Goal: Information Seeking & Learning: Learn about a topic

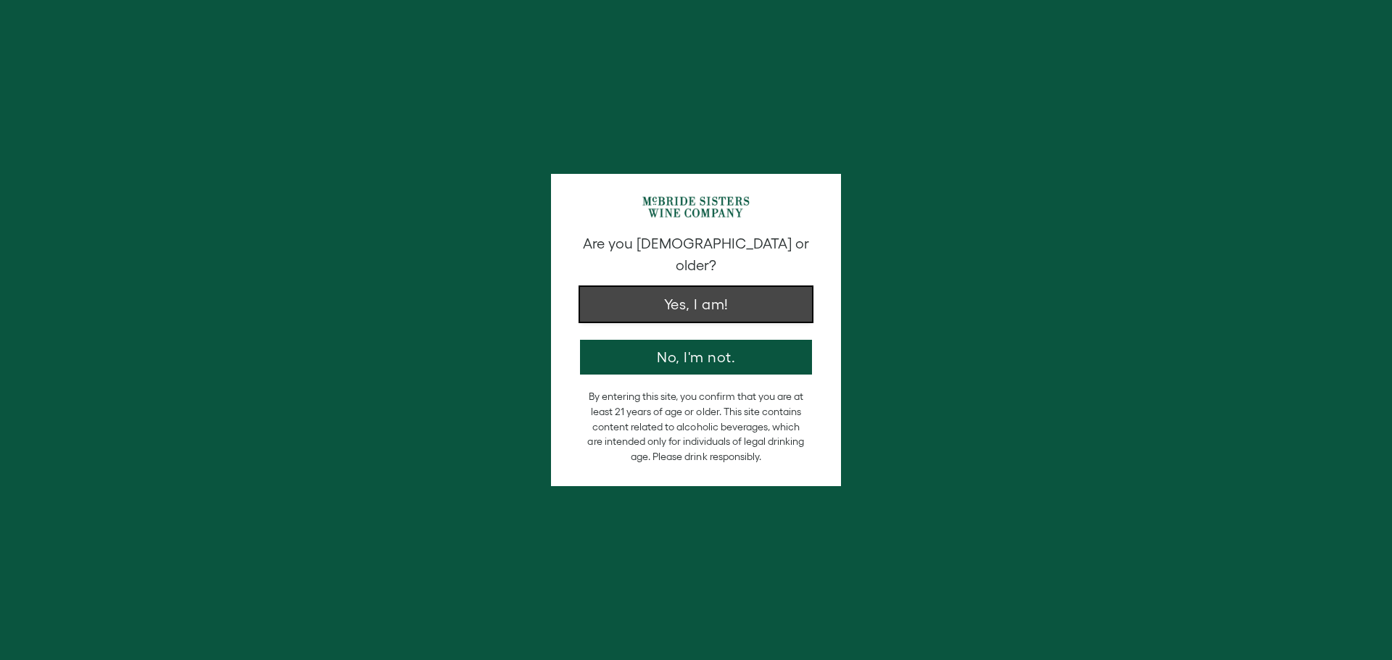
click at [684, 299] on button "Yes, I am!" at bounding box center [696, 304] width 232 height 35
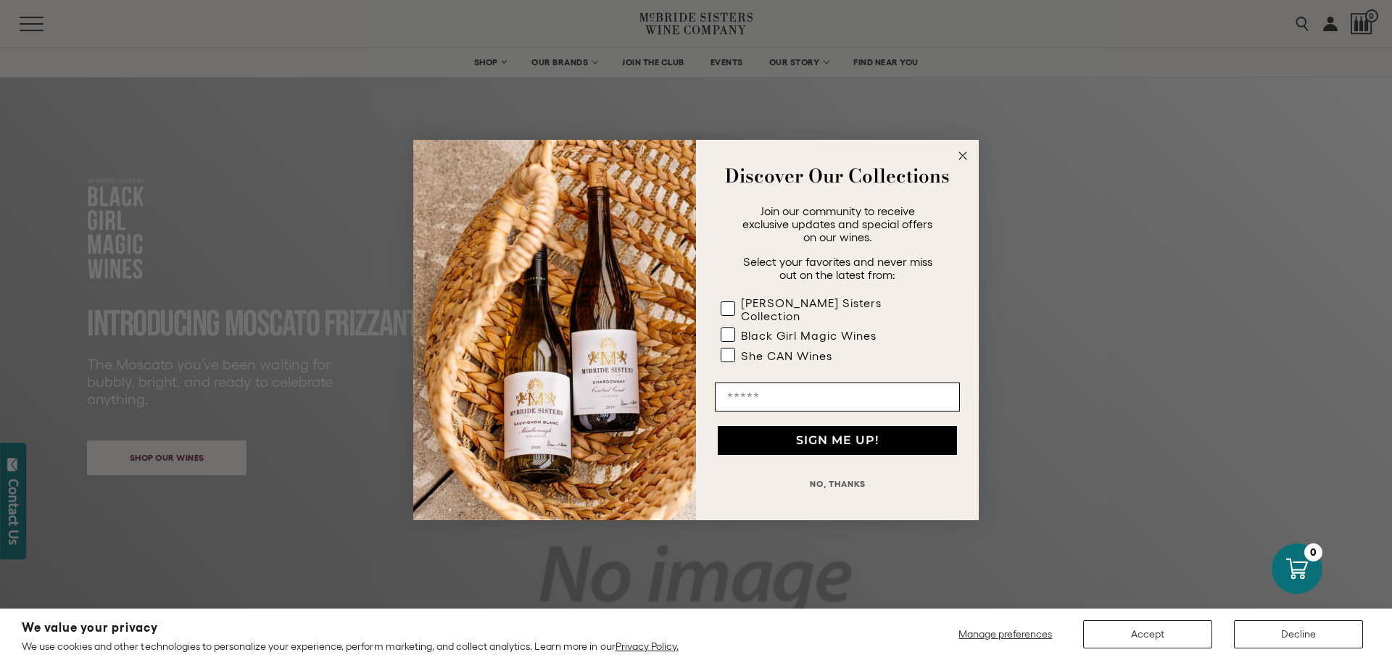
click at [826, 475] on button "NO, THANKS" at bounding box center [837, 484] width 245 height 29
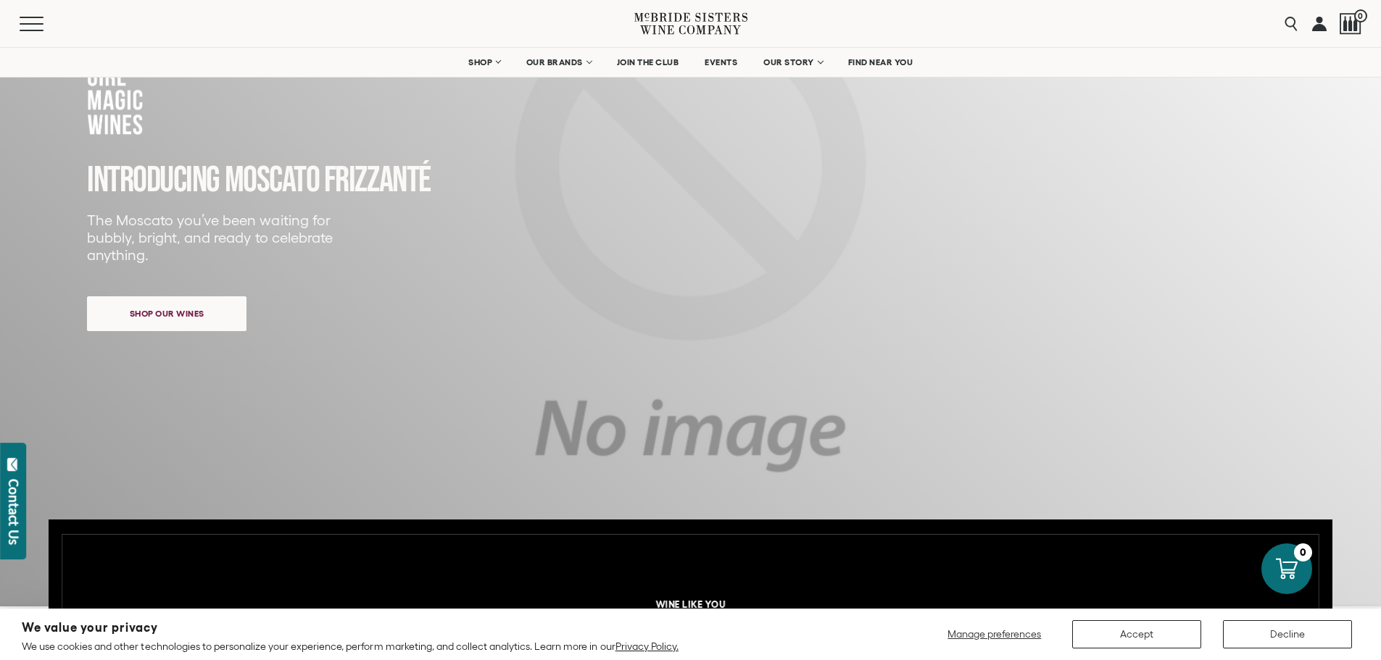
scroll to position [145, 0]
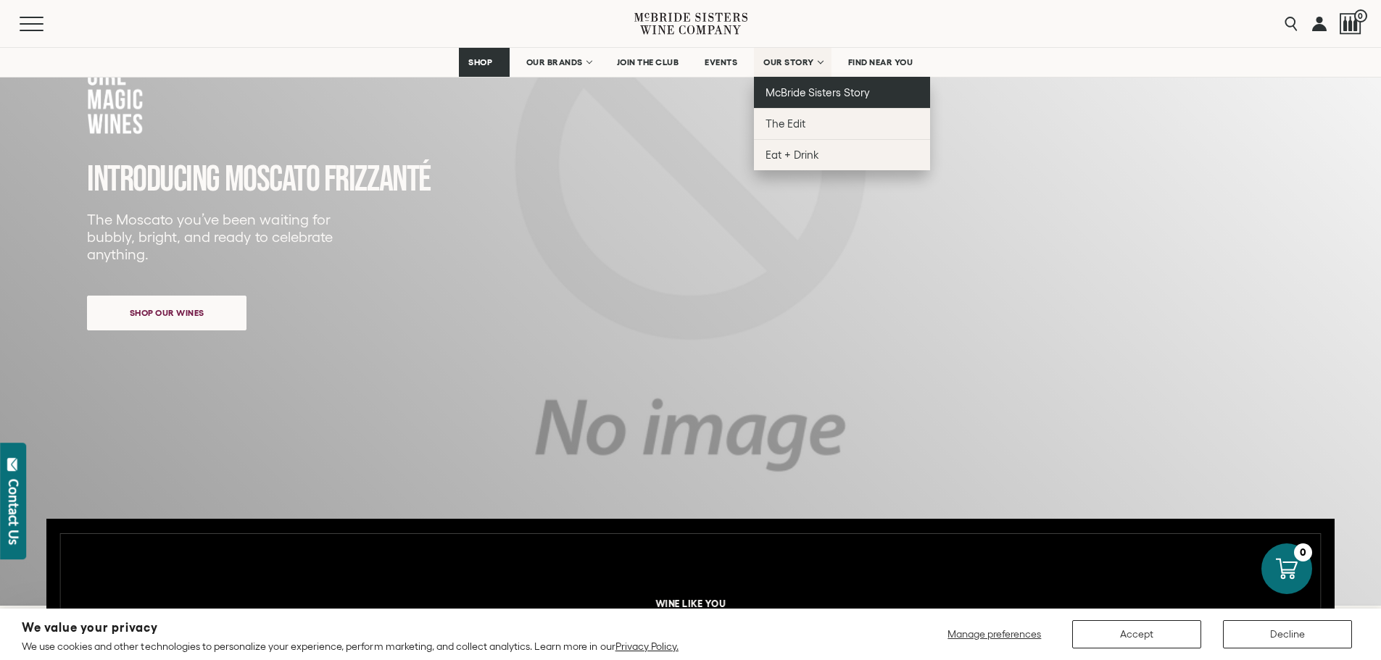
click at [816, 87] on span "McBride Sisters Story" at bounding box center [817, 92] width 104 height 12
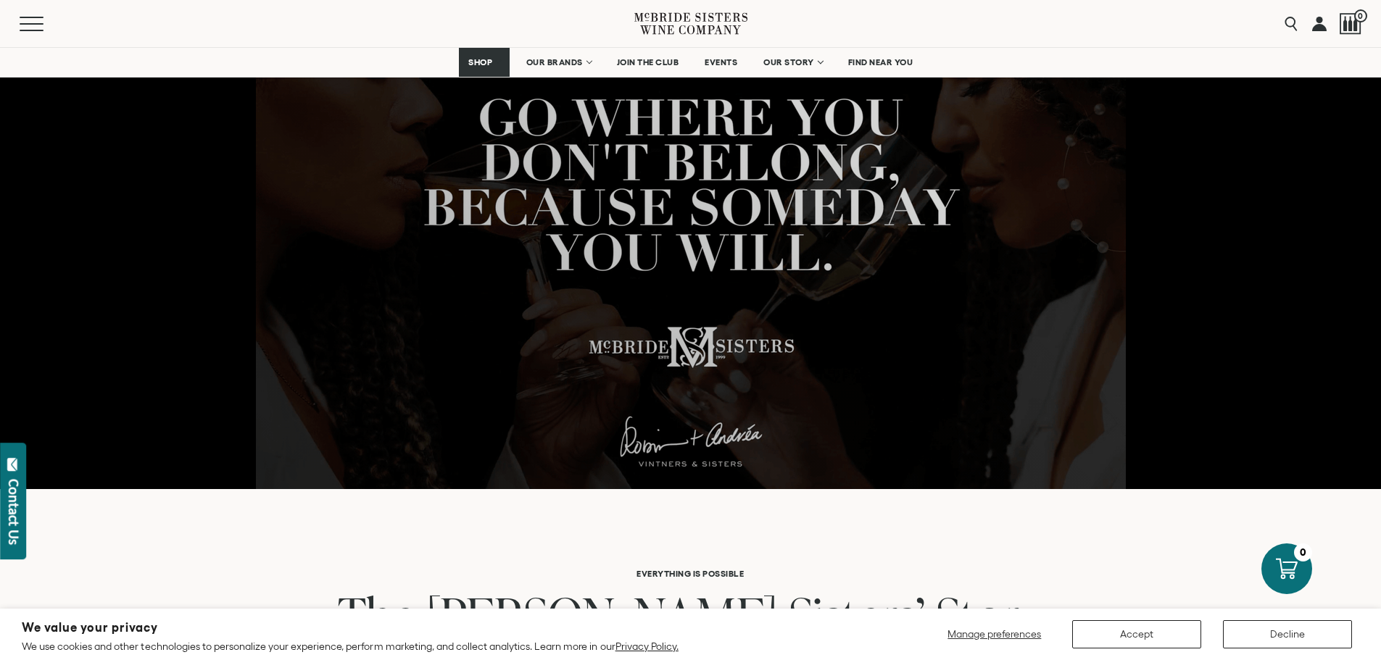
scroll to position [362, 0]
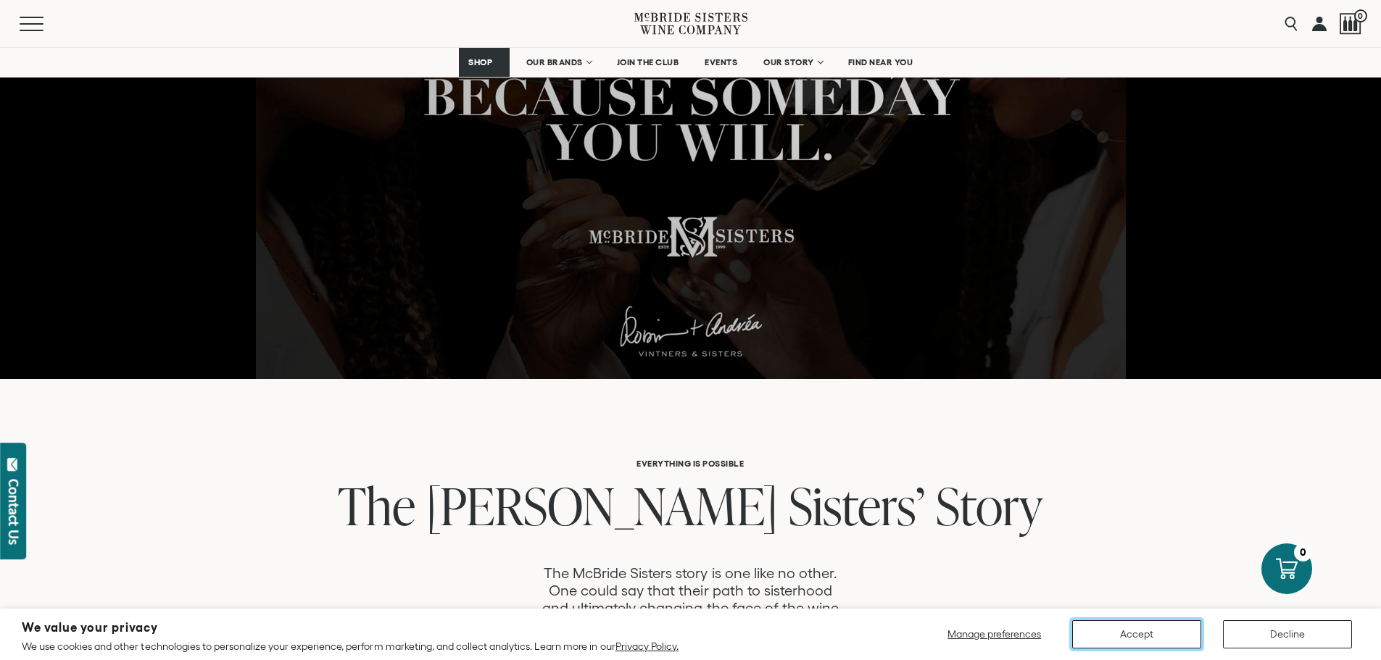
click at [1124, 626] on button "Accept" at bounding box center [1136, 635] width 129 height 28
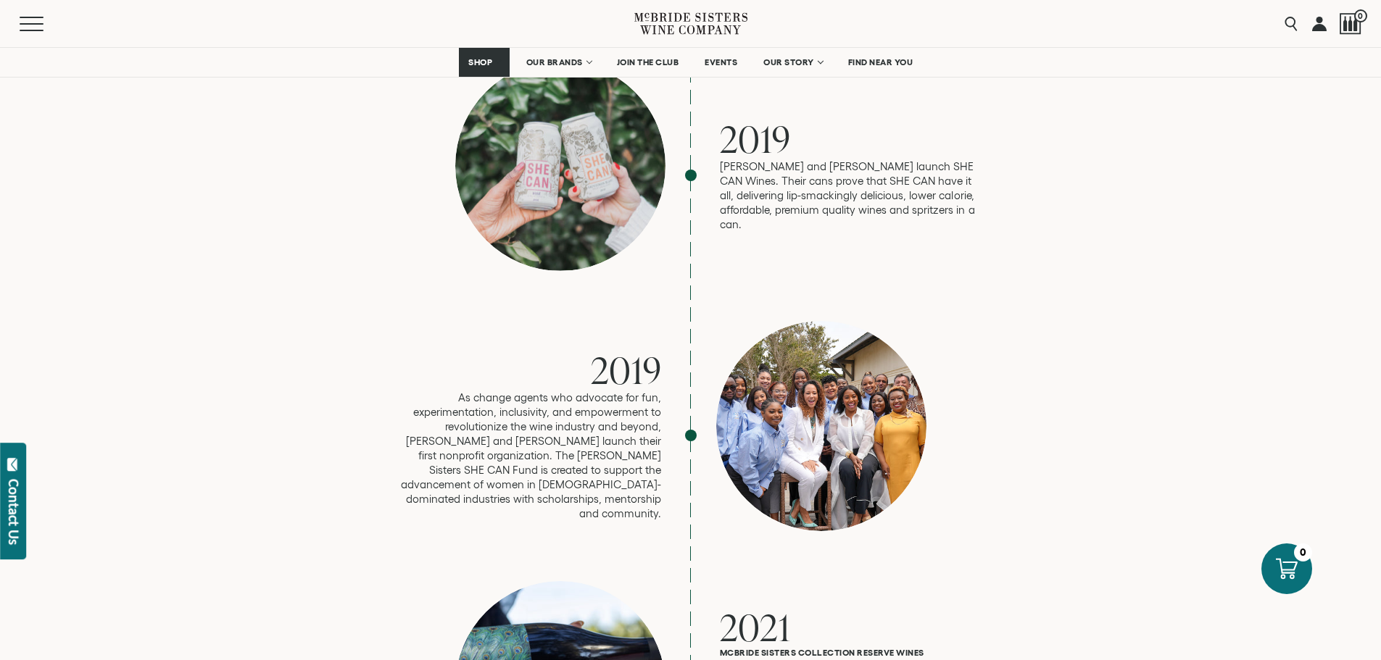
scroll to position [2972, 0]
